Goal: Task Accomplishment & Management: Manage account settings

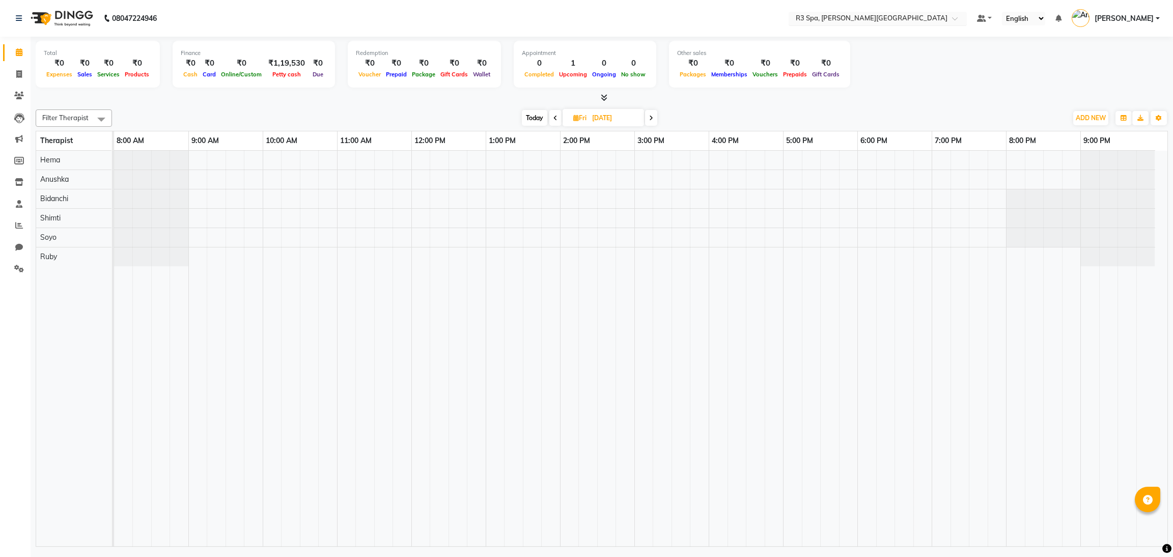
click at [869, 16] on input "text" at bounding box center [868, 19] width 148 height 10
type input "AMR"
click at [876, 32] on span "[GEOGRAPHIC_DATA], Courtyard [GEOGRAPHIC_DATA]" at bounding box center [848, 39] width 108 height 18
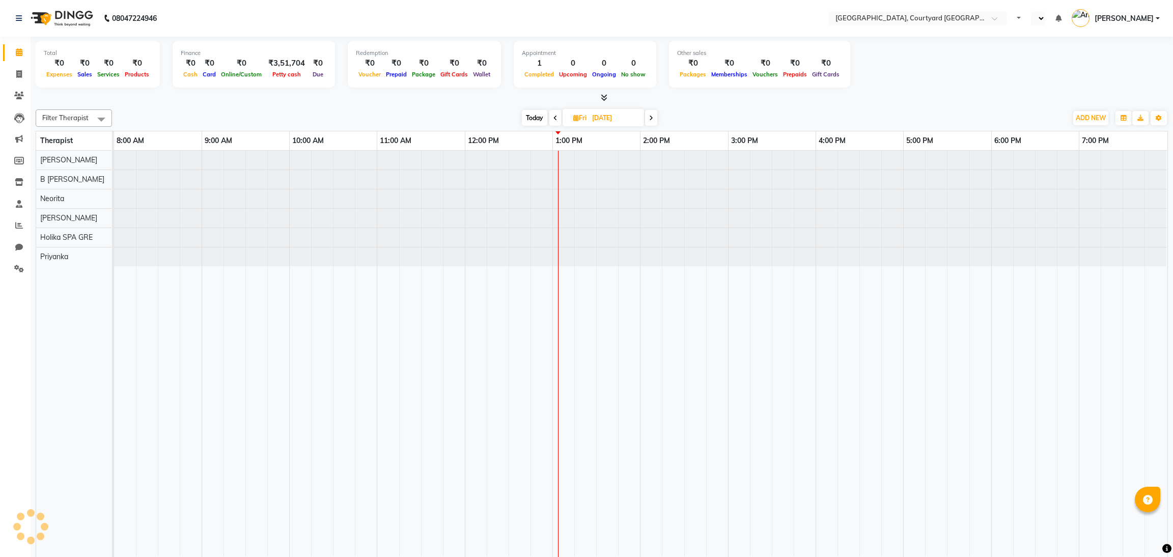
select select "en"
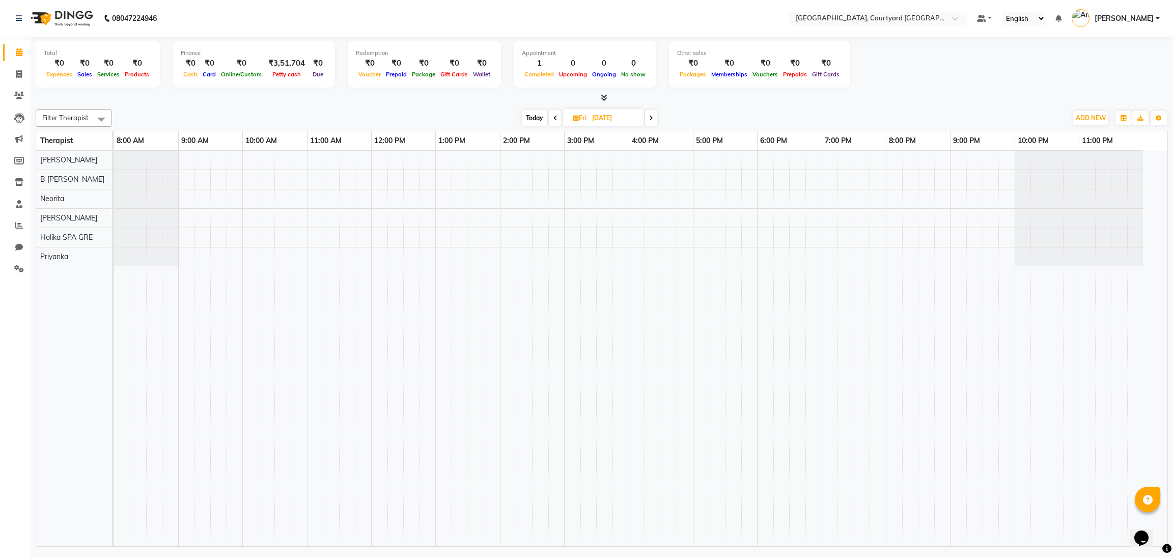
click at [19, 280] on li "Upcoming Tentative Confirm" at bounding box center [15, 282] width 31 height 5
click at [19, 273] on span at bounding box center [19, 269] width 18 height 12
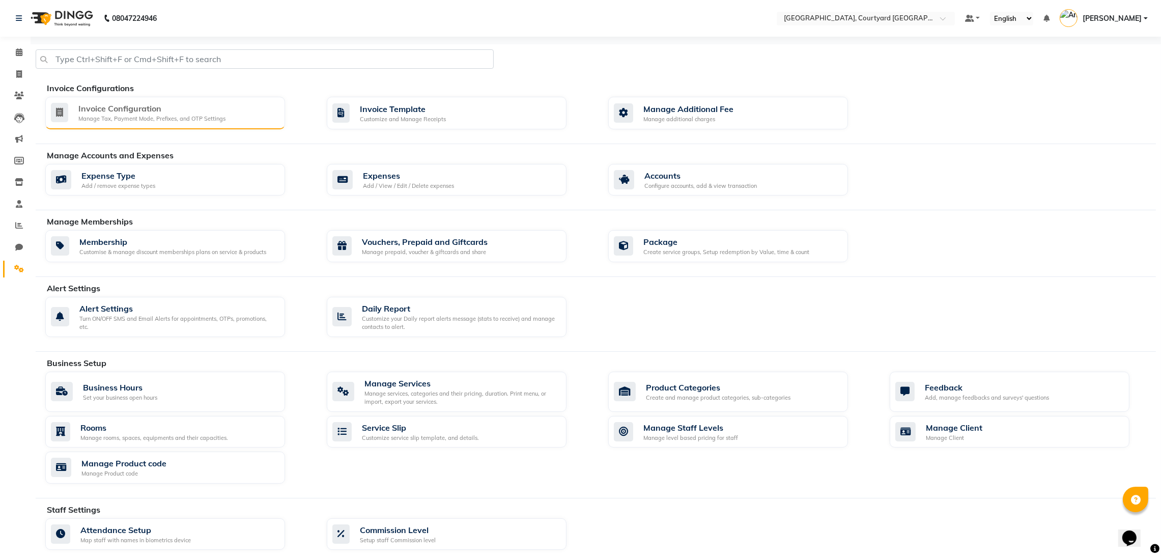
click at [162, 118] on div "Manage Tax, Payment Mode, Prefixes, and OTP Settings" at bounding box center [151, 119] width 147 height 9
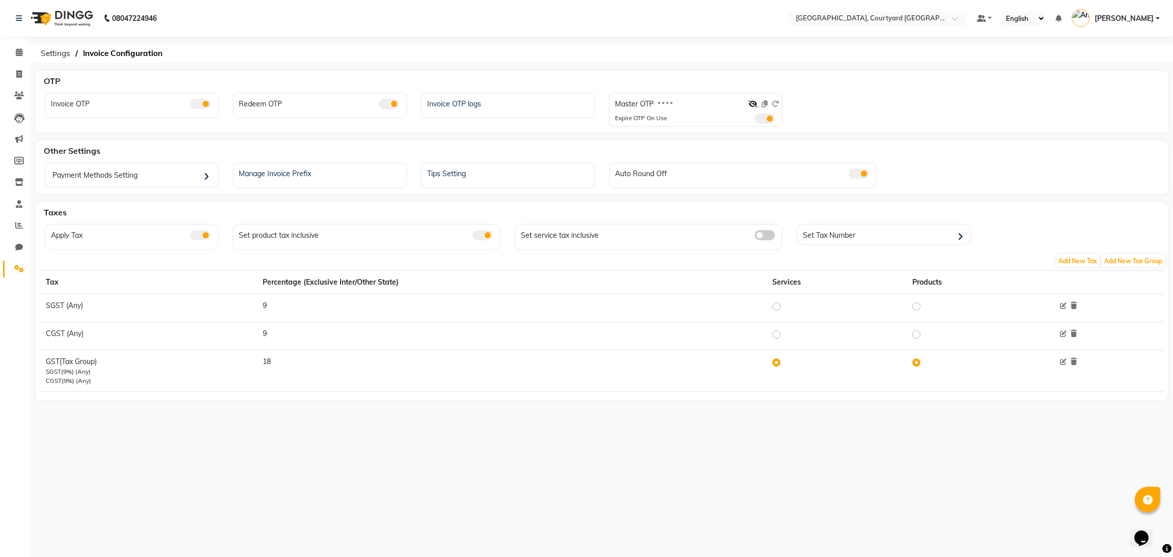
click at [744, 101] on div "Master OTP * * * *" at bounding box center [697, 106] width 164 height 15
click at [750, 104] on icon at bounding box center [752, 103] width 9 height 7
click at [661, 103] on label "2430" at bounding box center [665, 104] width 14 height 9
copy label "2430"
